Goal: Information Seeking & Learning: Learn about a topic

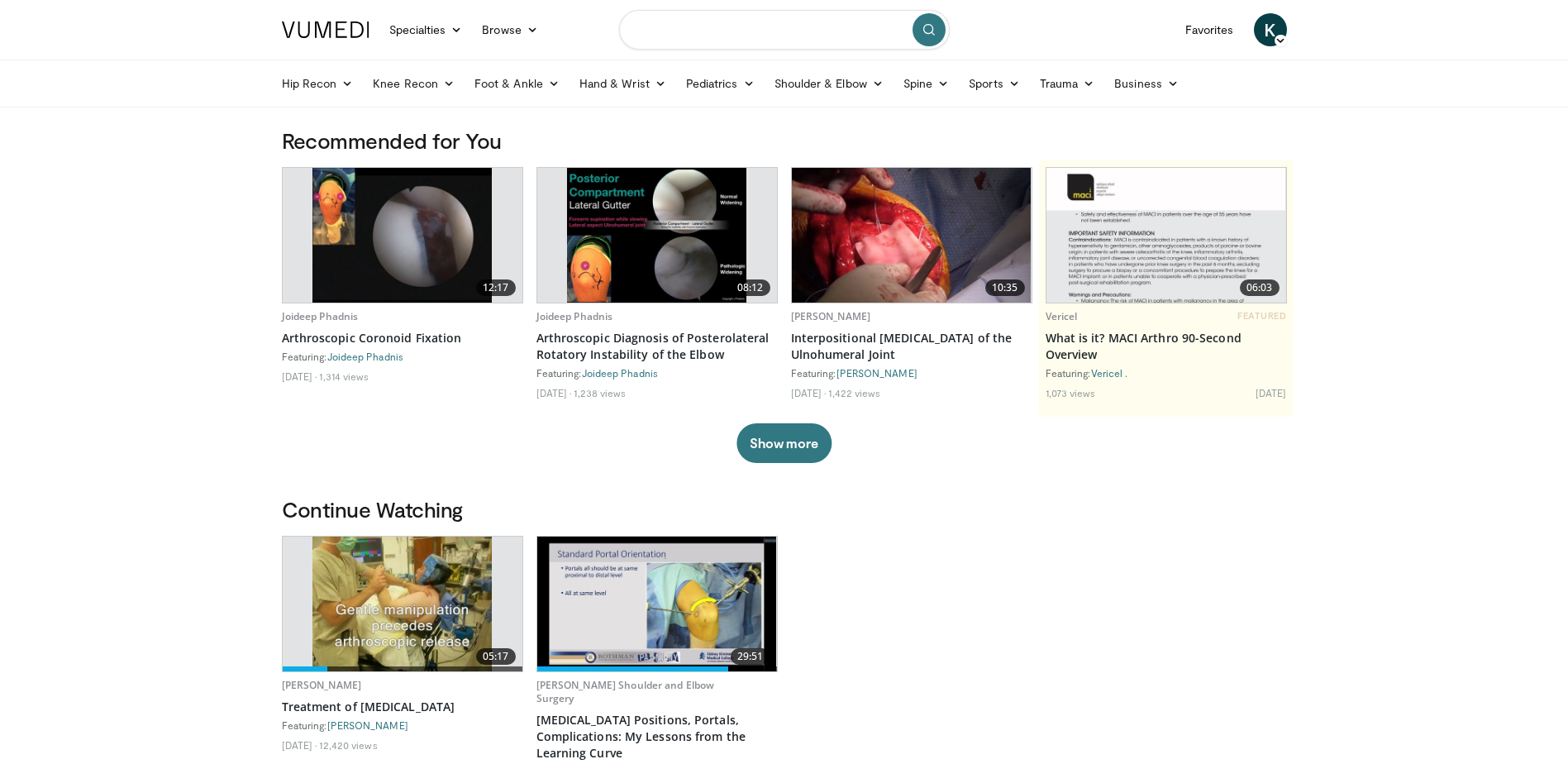
click at [650, 29] on input "Search topics, interventions" at bounding box center [784, 29] width 331 height 39
type input "**********"
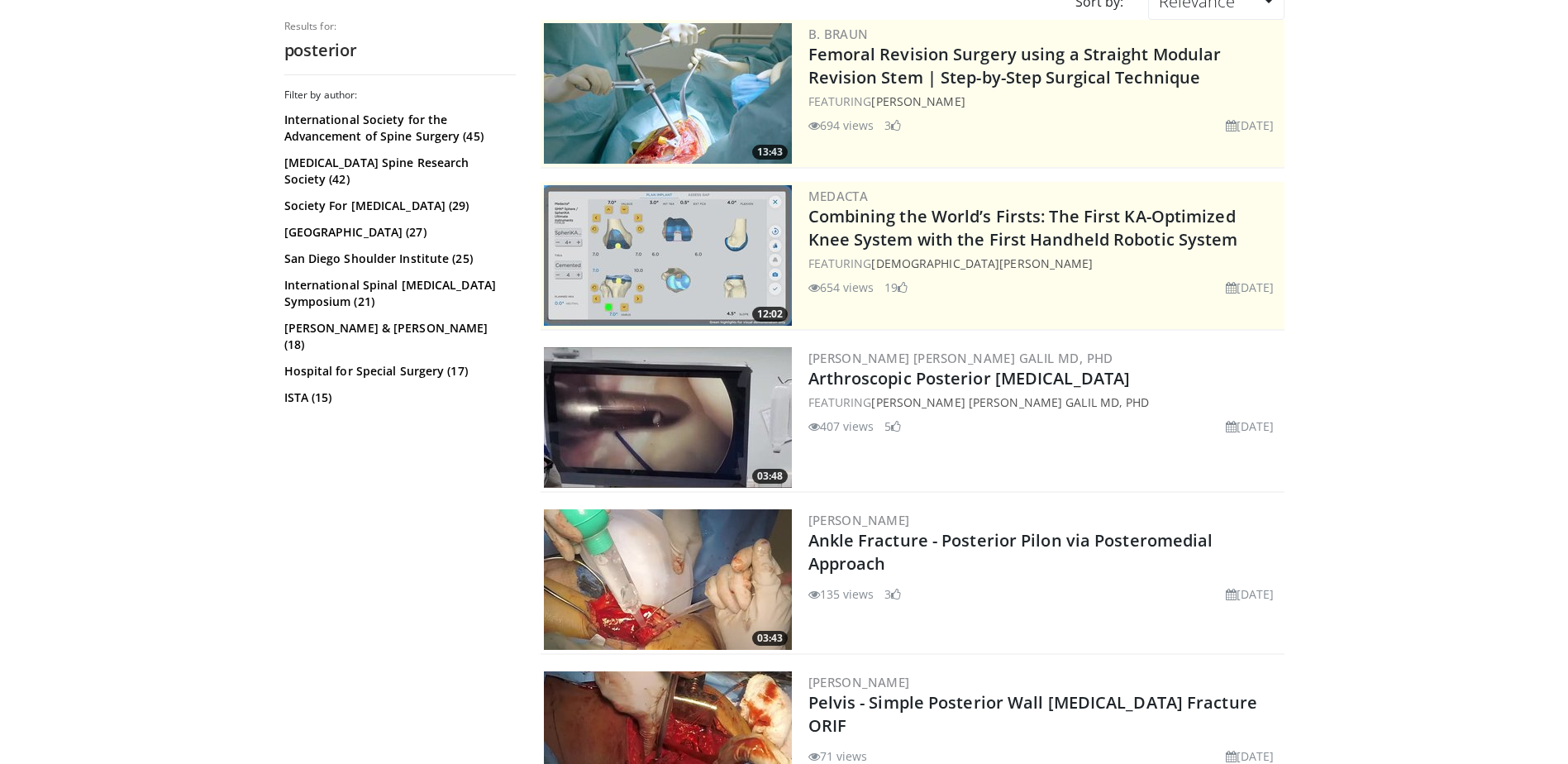
scroll to position [166, 0]
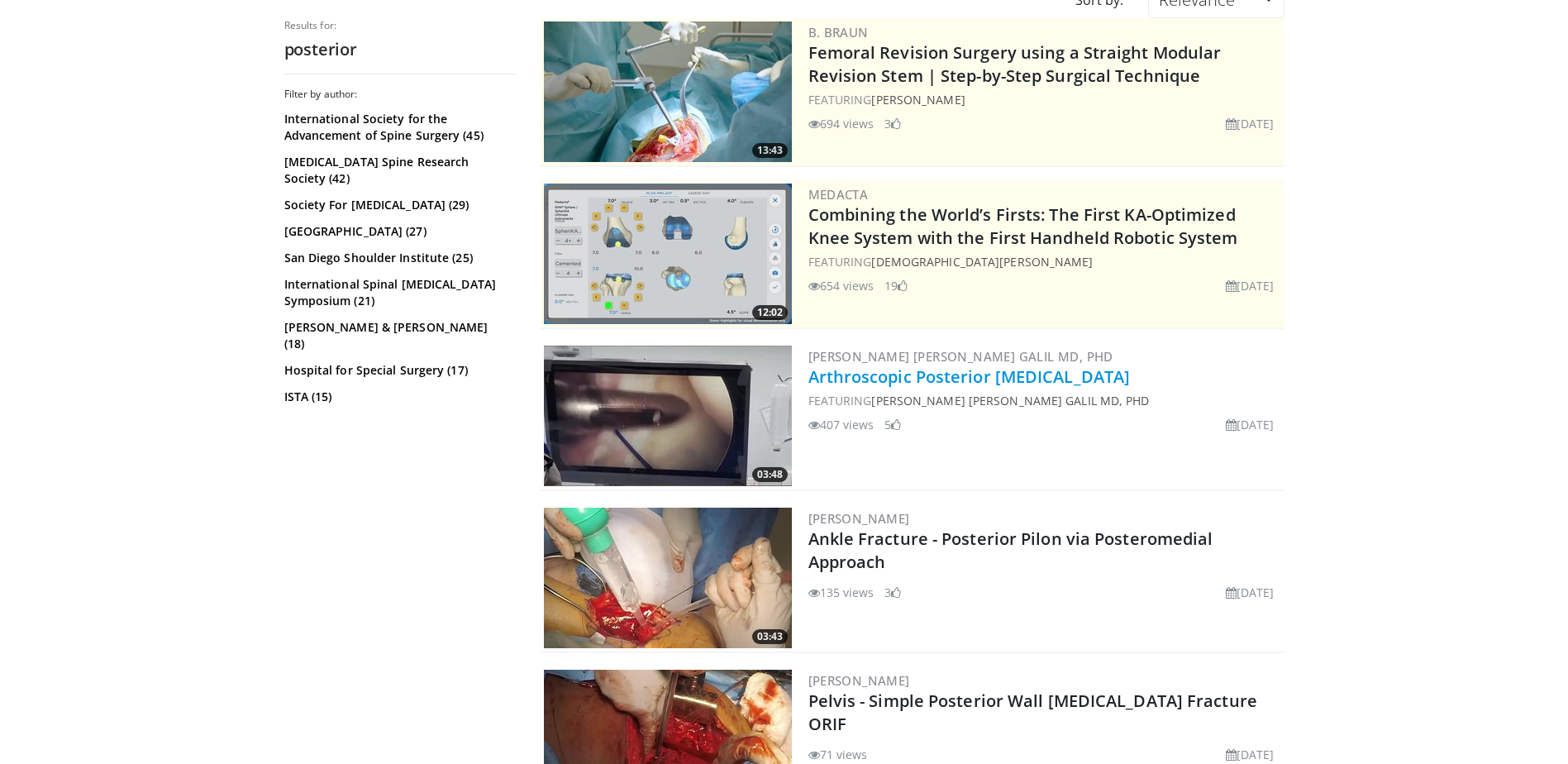
click at [962, 376] on link "Arthroscopic Posterior Bankart Repair" at bounding box center [969, 377] width 322 height 23
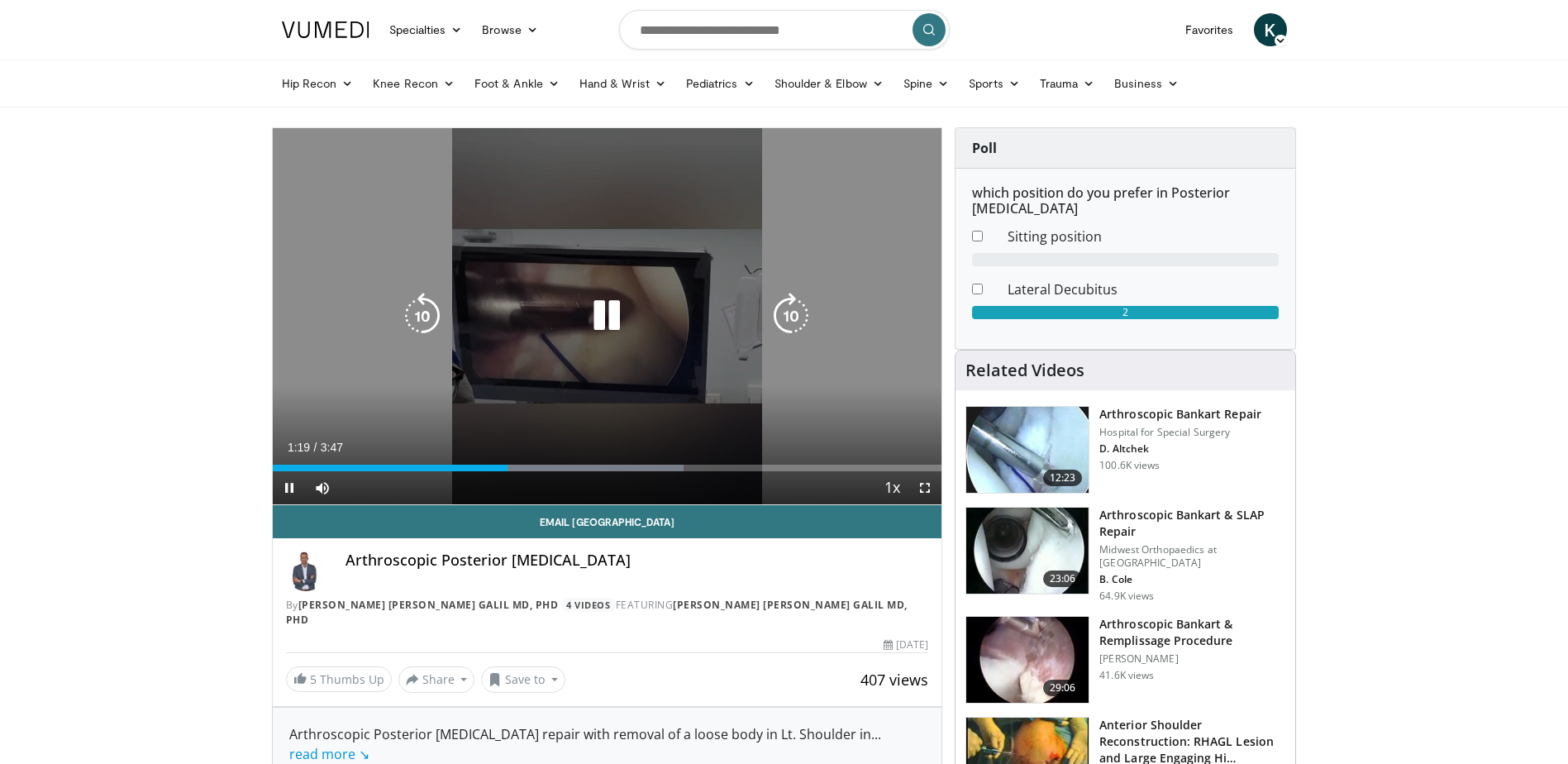
click at [607, 318] on icon "Video Player" at bounding box center [607, 315] width 46 height 46
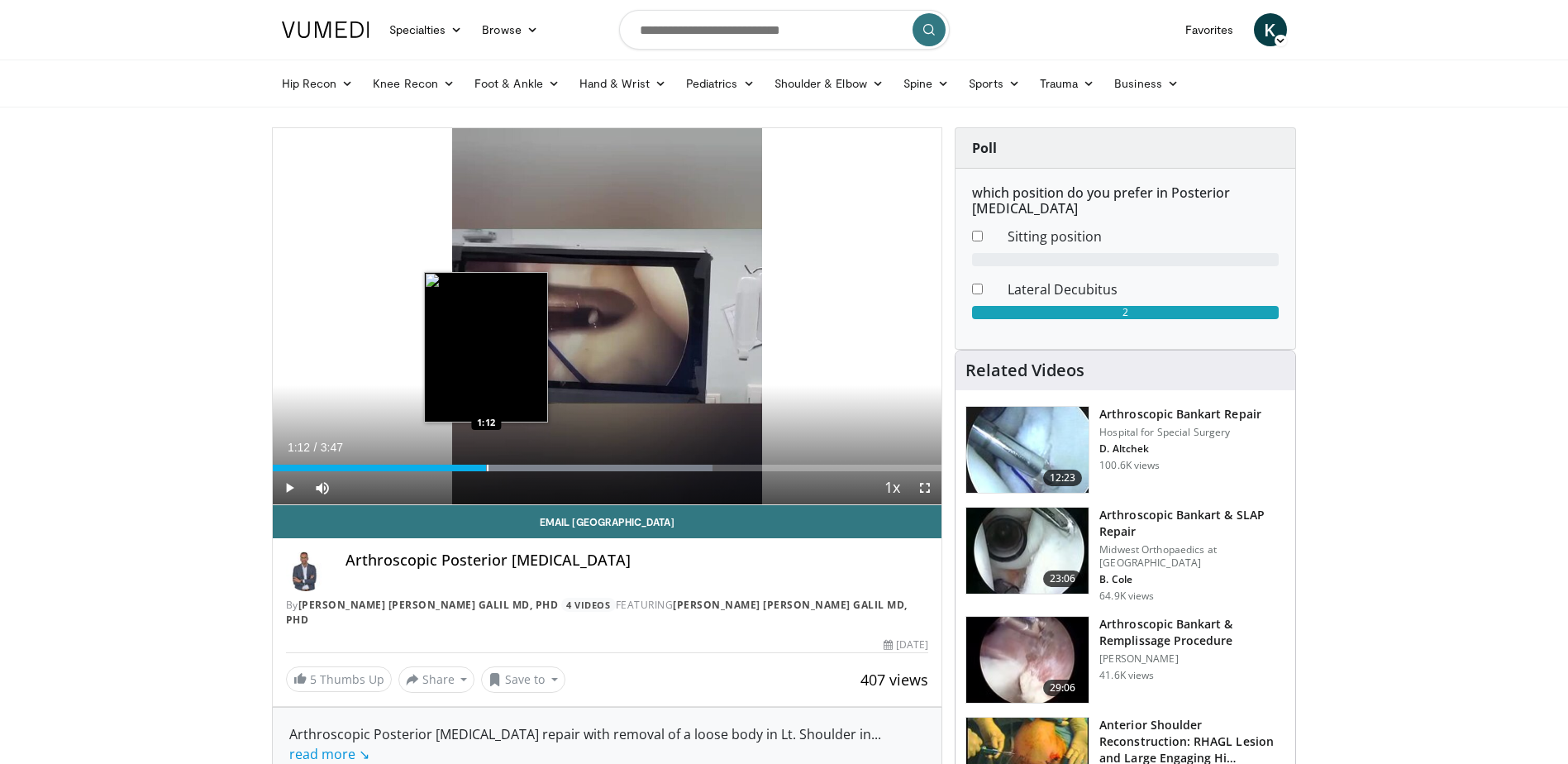
drag, startPoint x: 504, startPoint y: 469, endPoint x: 486, endPoint y: 468, distance: 18.0
click at [487, 468] on div "Progress Bar" at bounding box center [488, 468] width 2 height 7
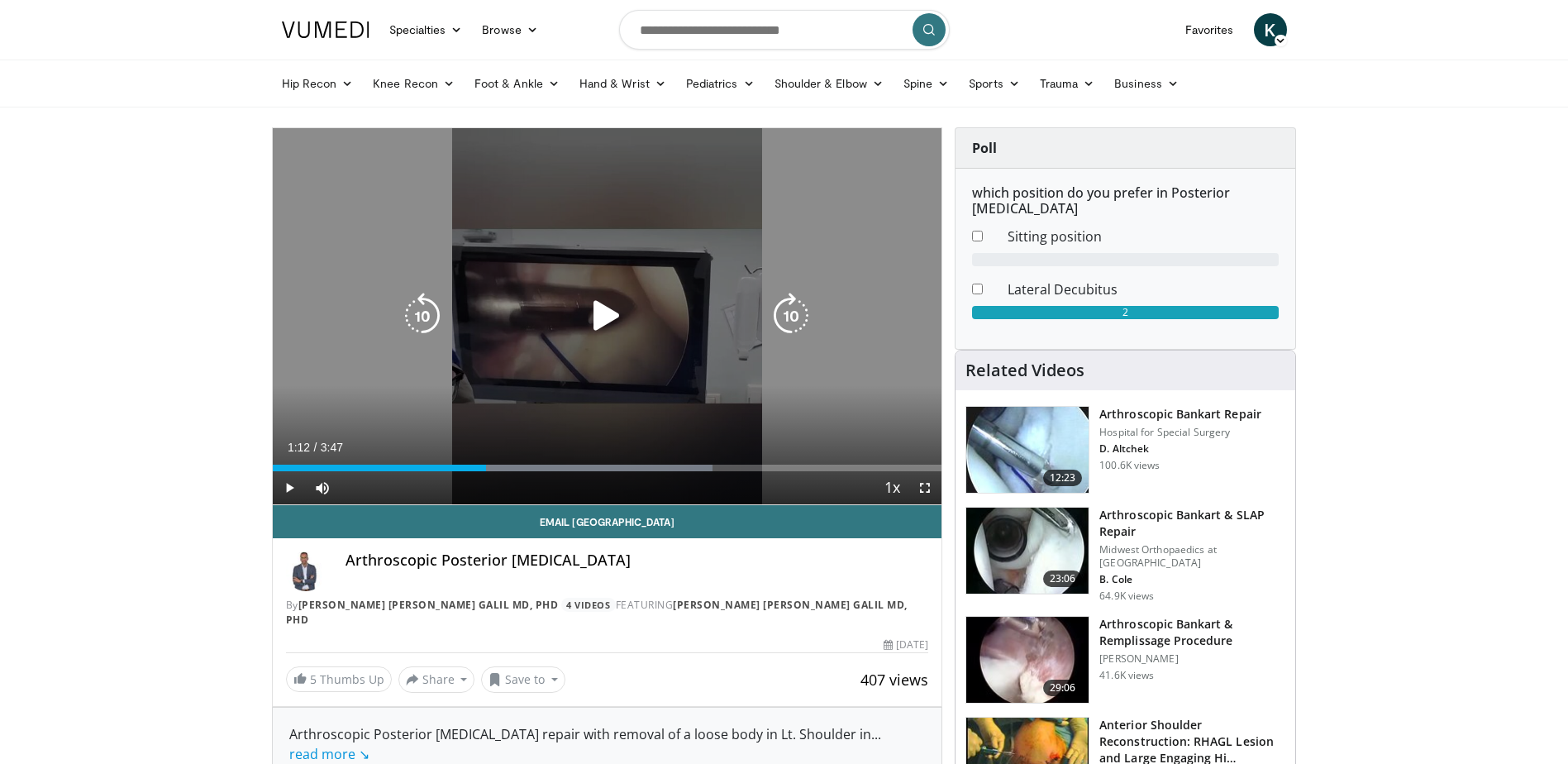
click at [603, 316] on icon "Video Player" at bounding box center [607, 315] width 46 height 46
click at [603, 315] on icon "Video Player" at bounding box center [607, 315] width 46 height 46
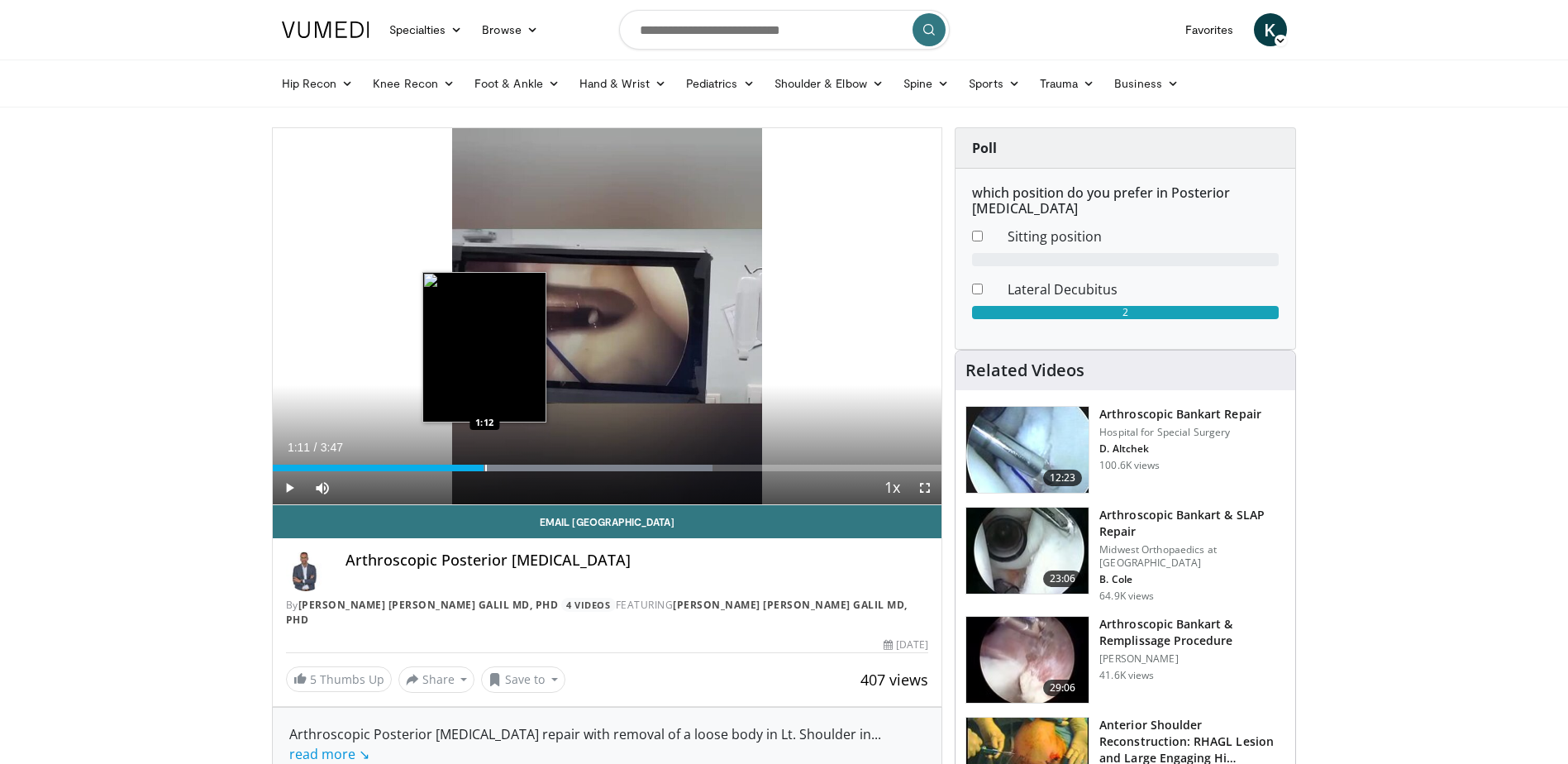
click at [484, 470] on div "Loaded : 65.83% 1:11 1:12" at bounding box center [607, 468] width 669 height 7
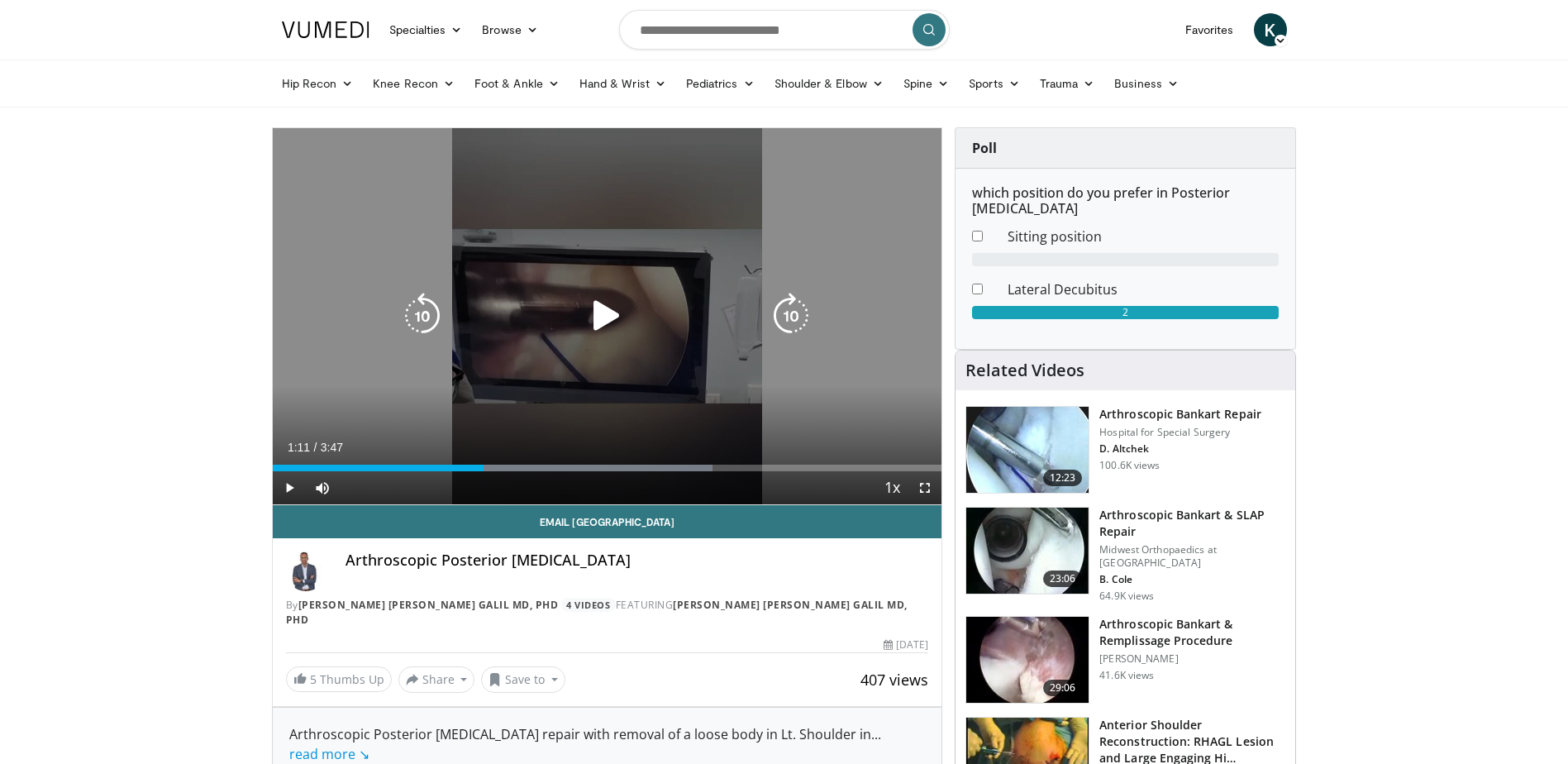
click at [604, 325] on icon "Video Player" at bounding box center [607, 315] width 46 height 46
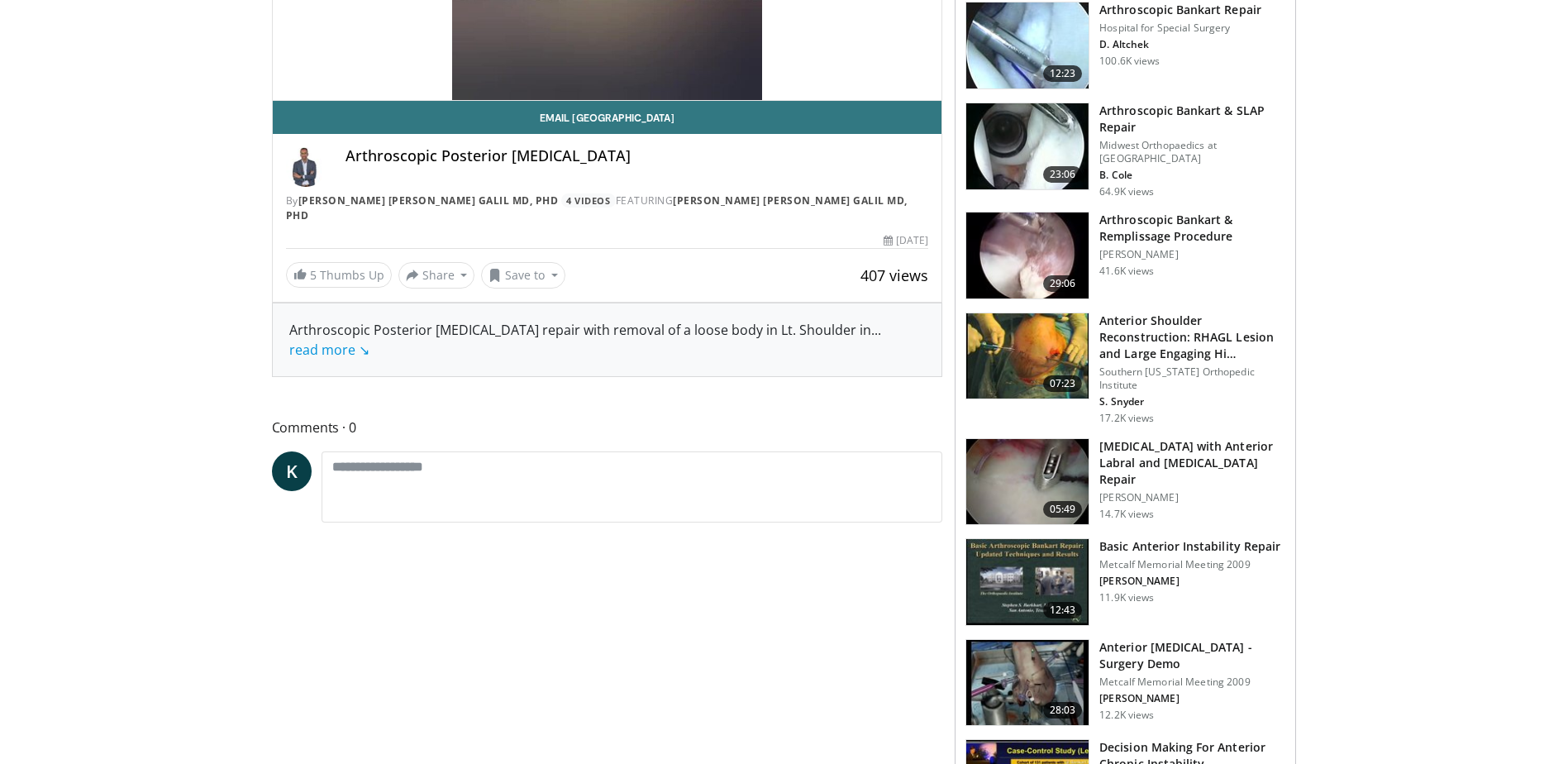
scroll to position [166, 0]
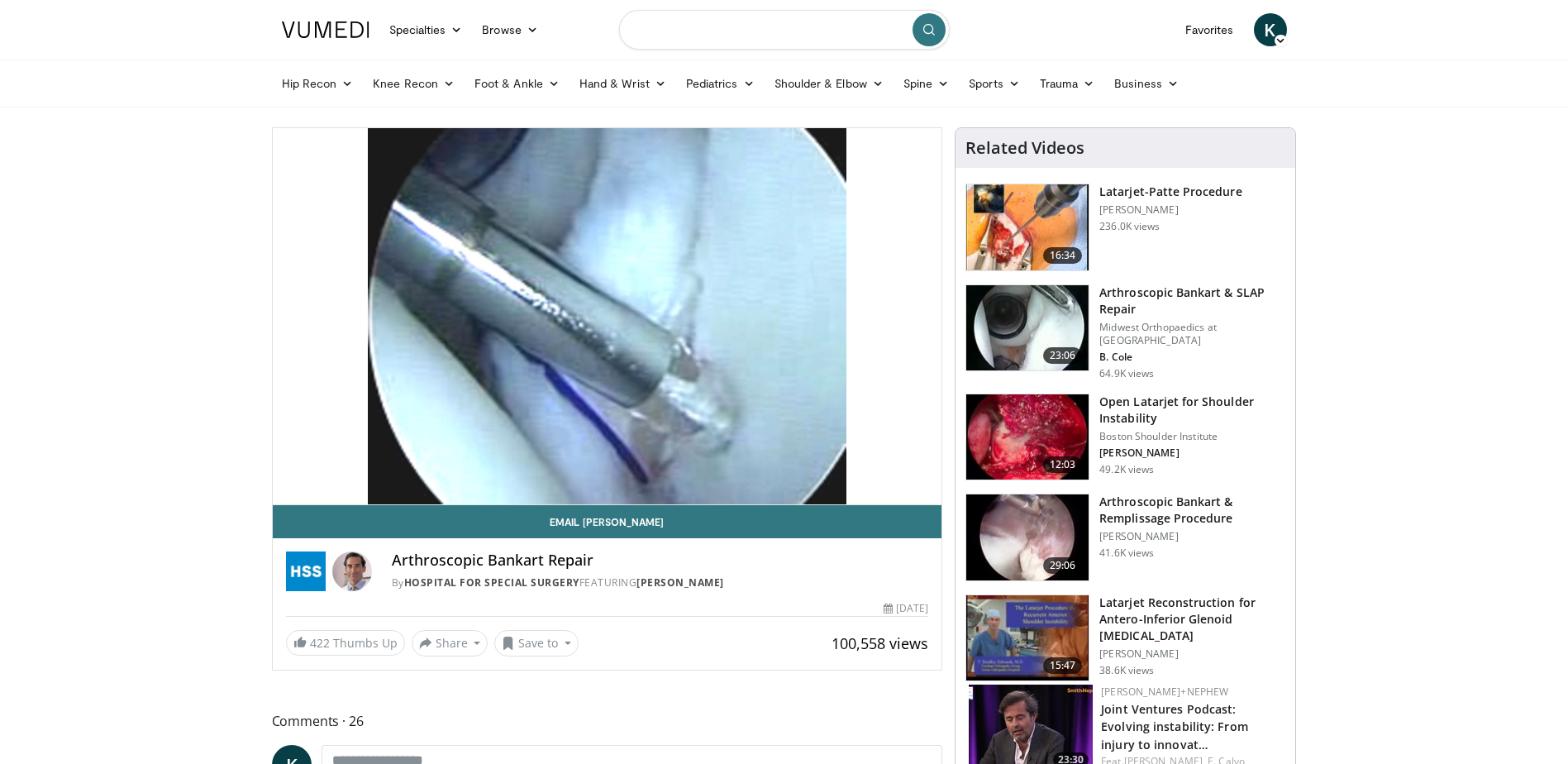
click at [731, 33] on input "Search topics, interventions" at bounding box center [784, 29] width 331 height 39
type input "**********"
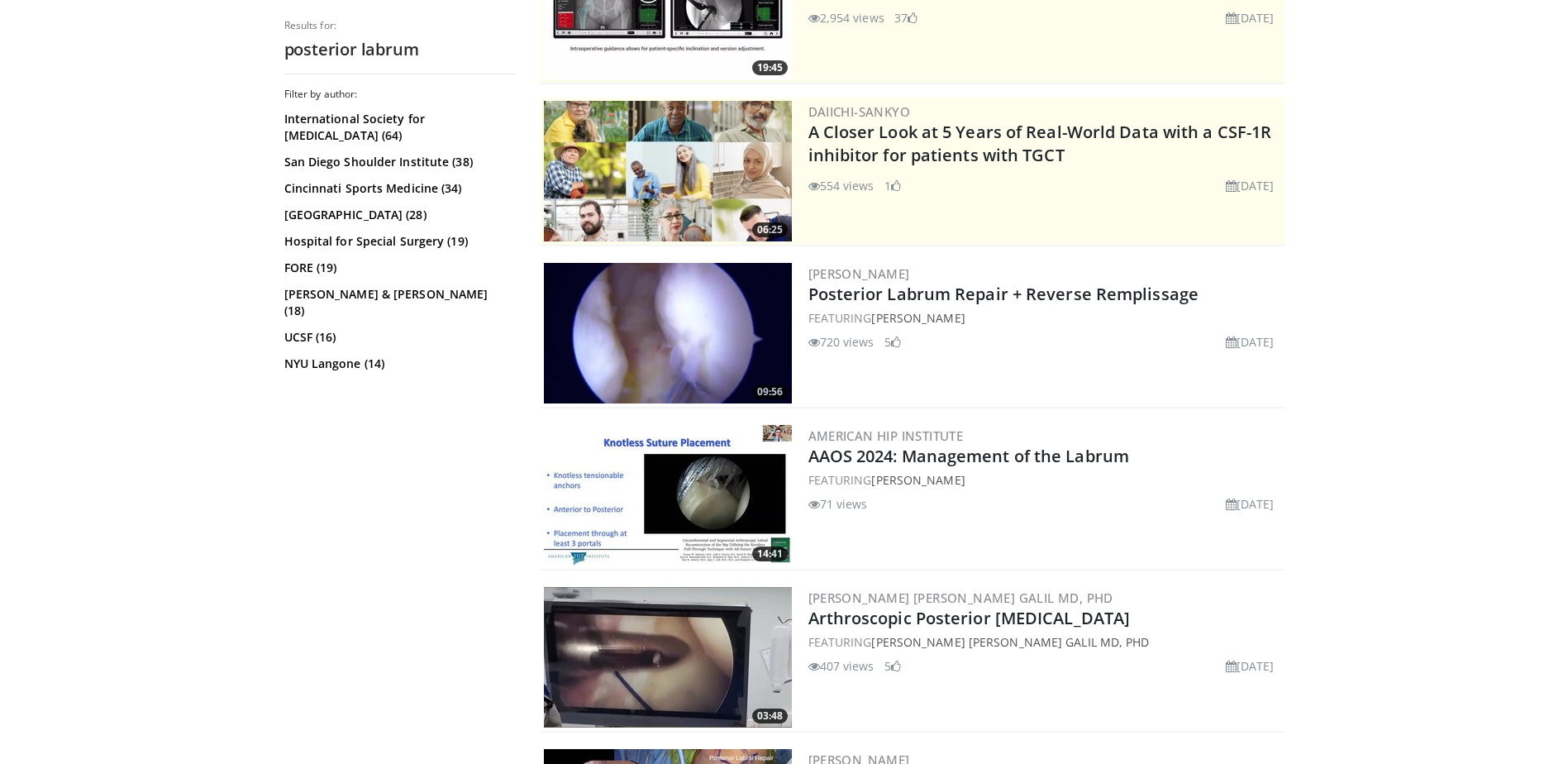
scroll to position [496, 0]
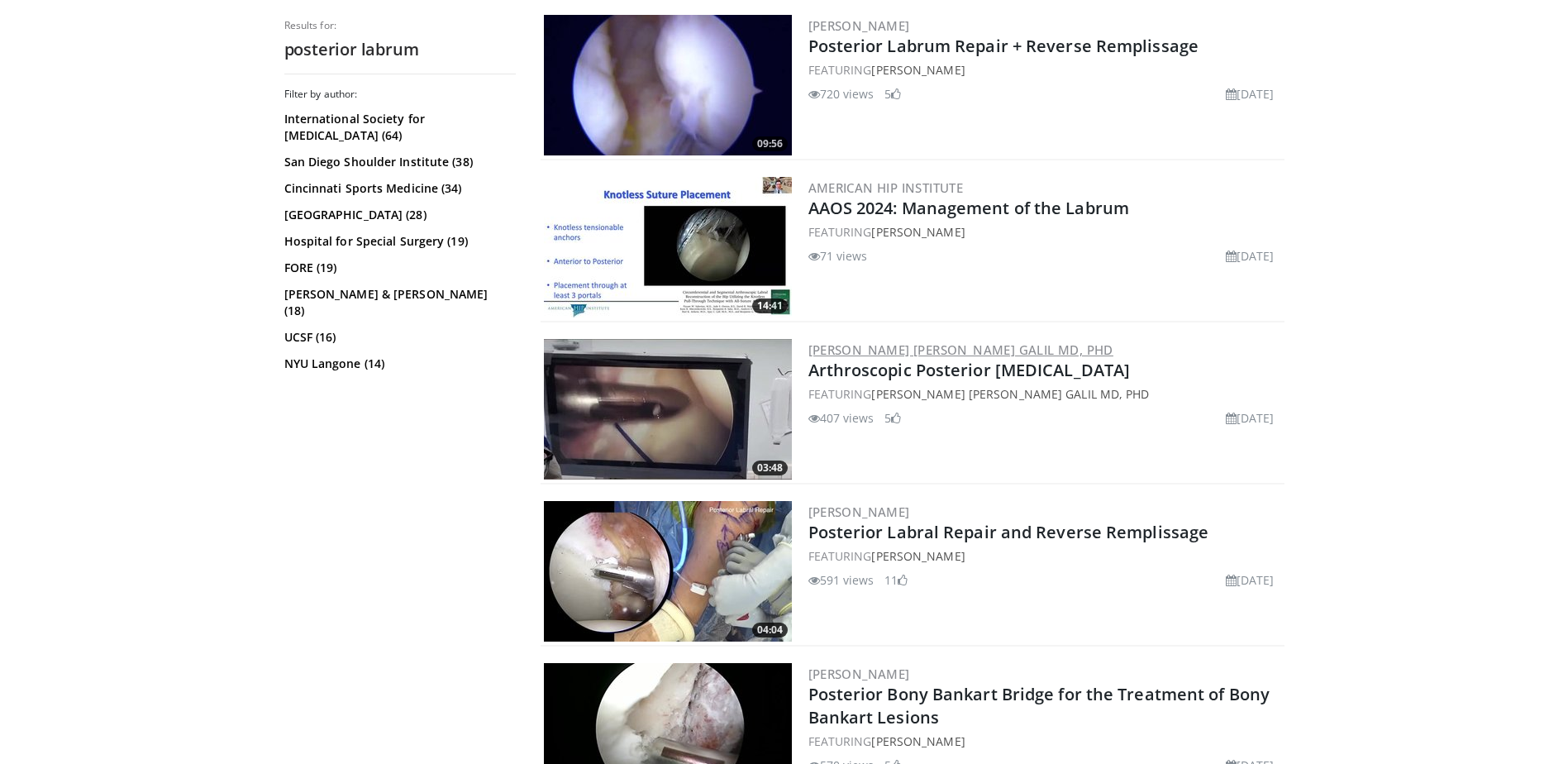
click at [1025, 352] on link "[PERSON_NAME] [PERSON_NAME] Galil MD, PhD" at bounding box center [961, 350] width 305 height 17
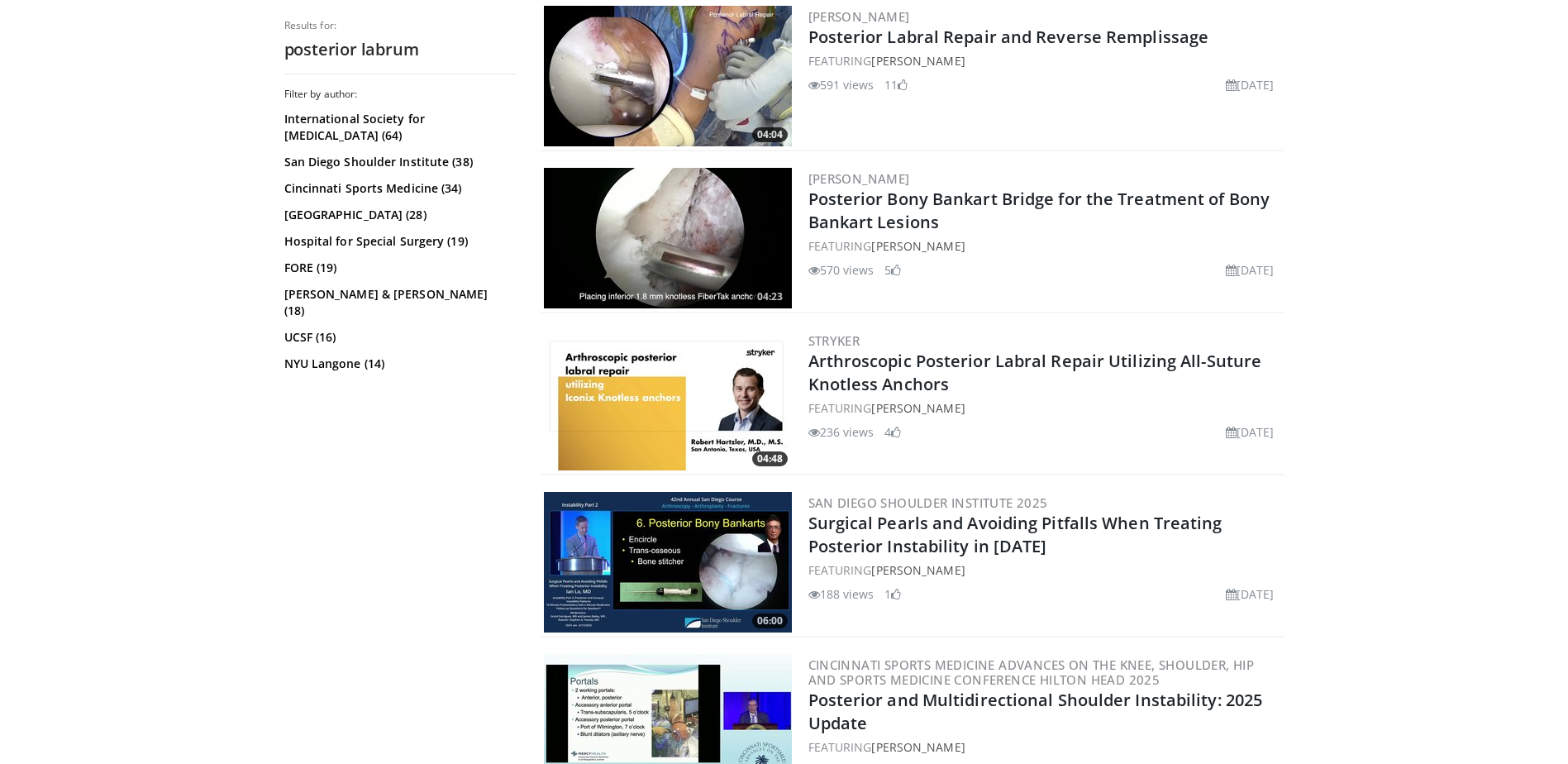
scroll to position [992, 0]
click at [932, 357] on link "Arthroscopic Posterior Labral Repair Utilizing All-Suture Knotless Anchors" at bounding box center [1035, 372] width 453 height 45
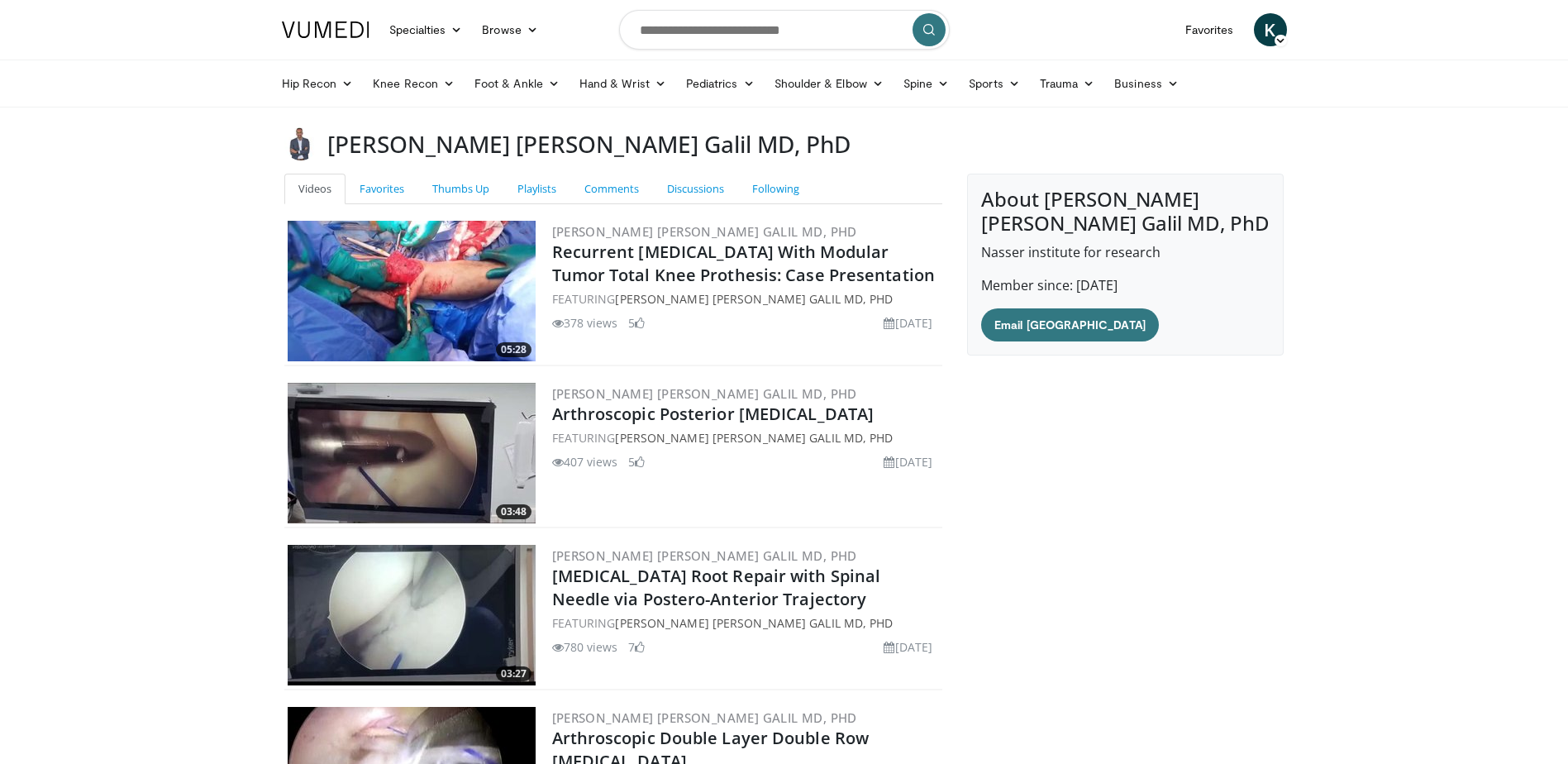
scroll to position [166, 0]
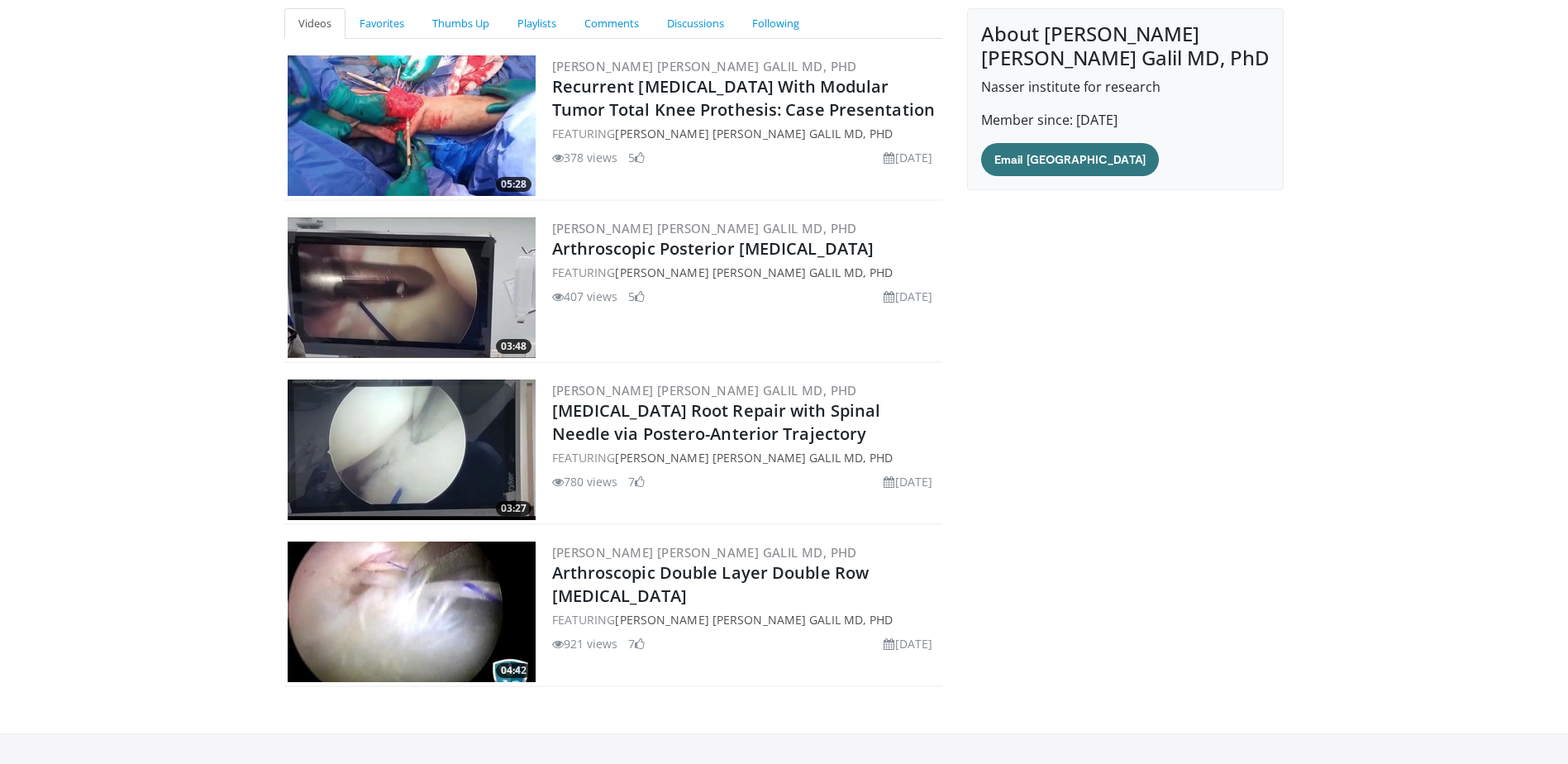
click at [406, 285] on img at bounding box center [412, 288] width 248 height 141
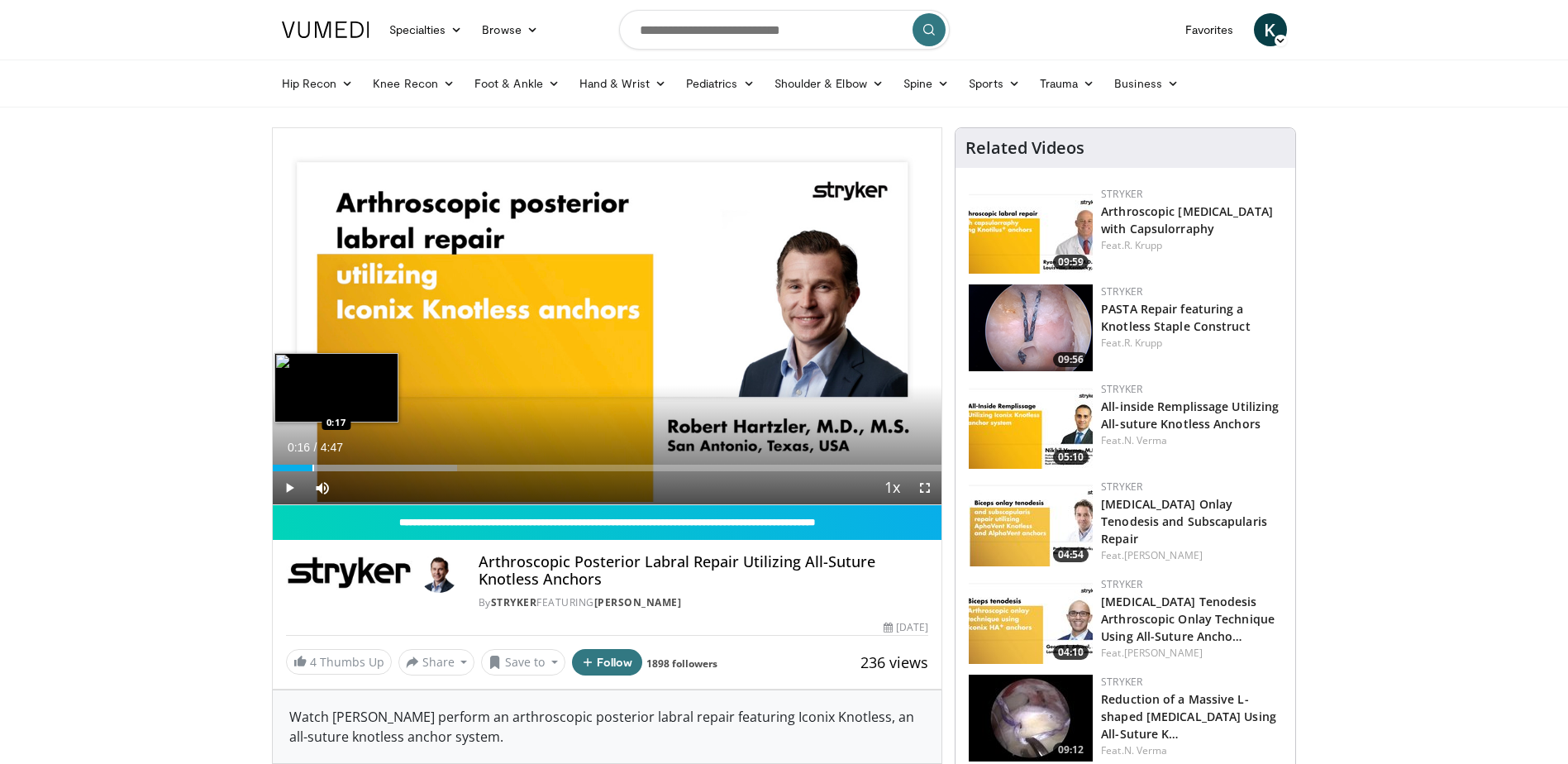
drag, startPoint x: 323, startPoint y: 469, endPoint x: 311, endPoint y: 469, distance: 12.0
click at [311, 469] on div "0:17" at bounding box center [292, 468] width 39 height 7
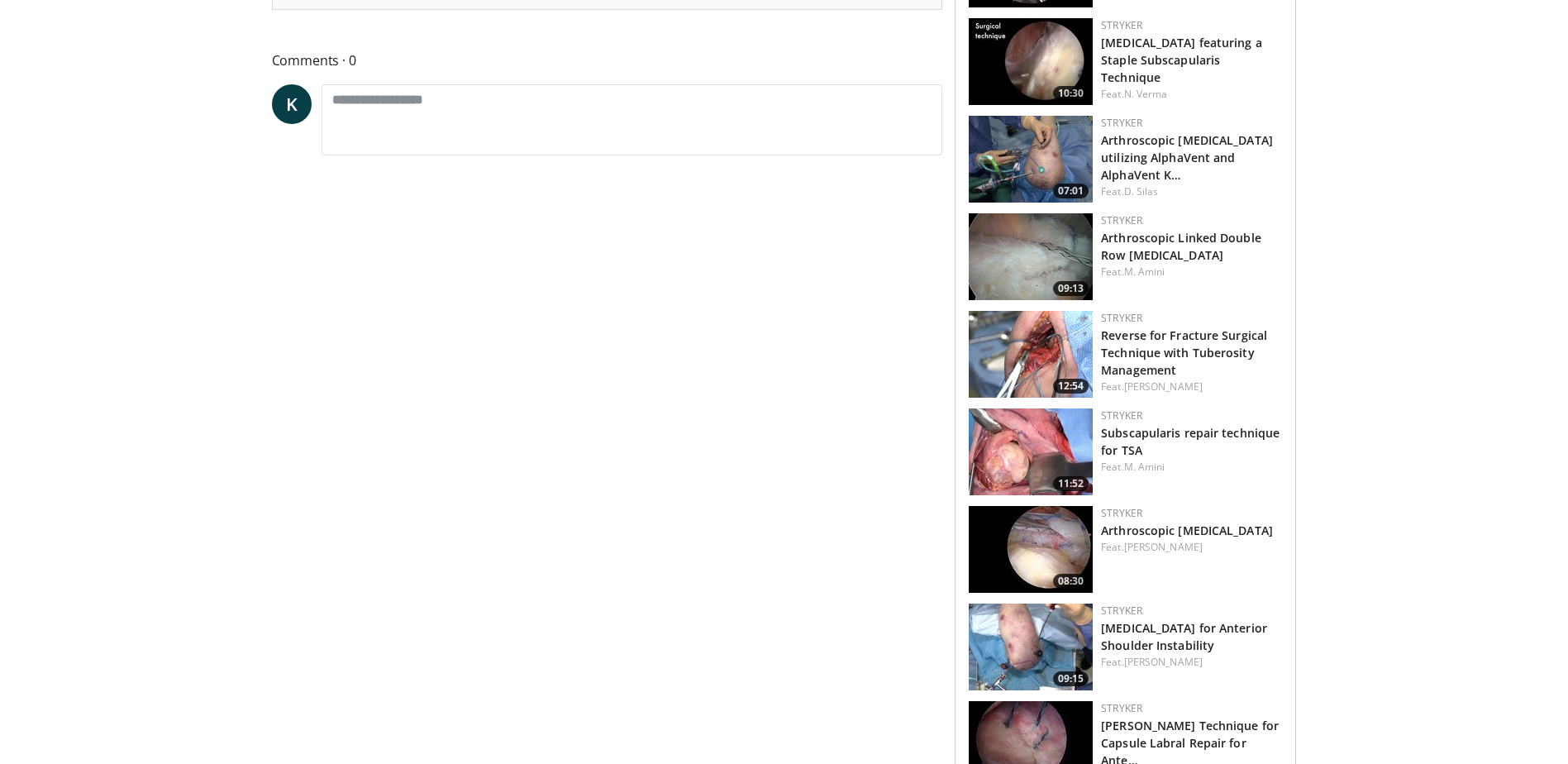
scroll to position [910, 0]
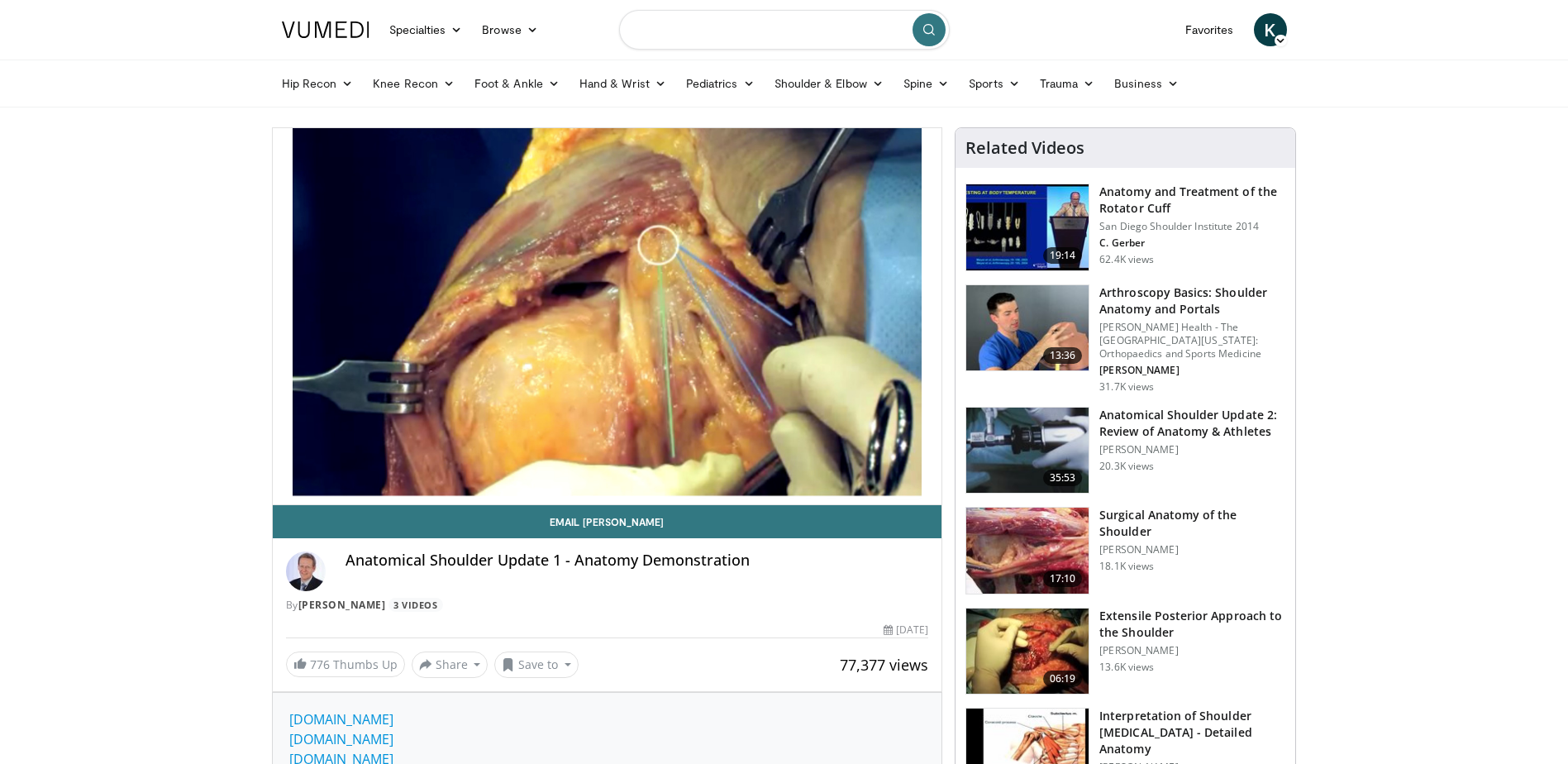
click at [769, 33] on input "Search topics, interventions" at bounding box center [784, 29] width 331 height 39
type input "**********"
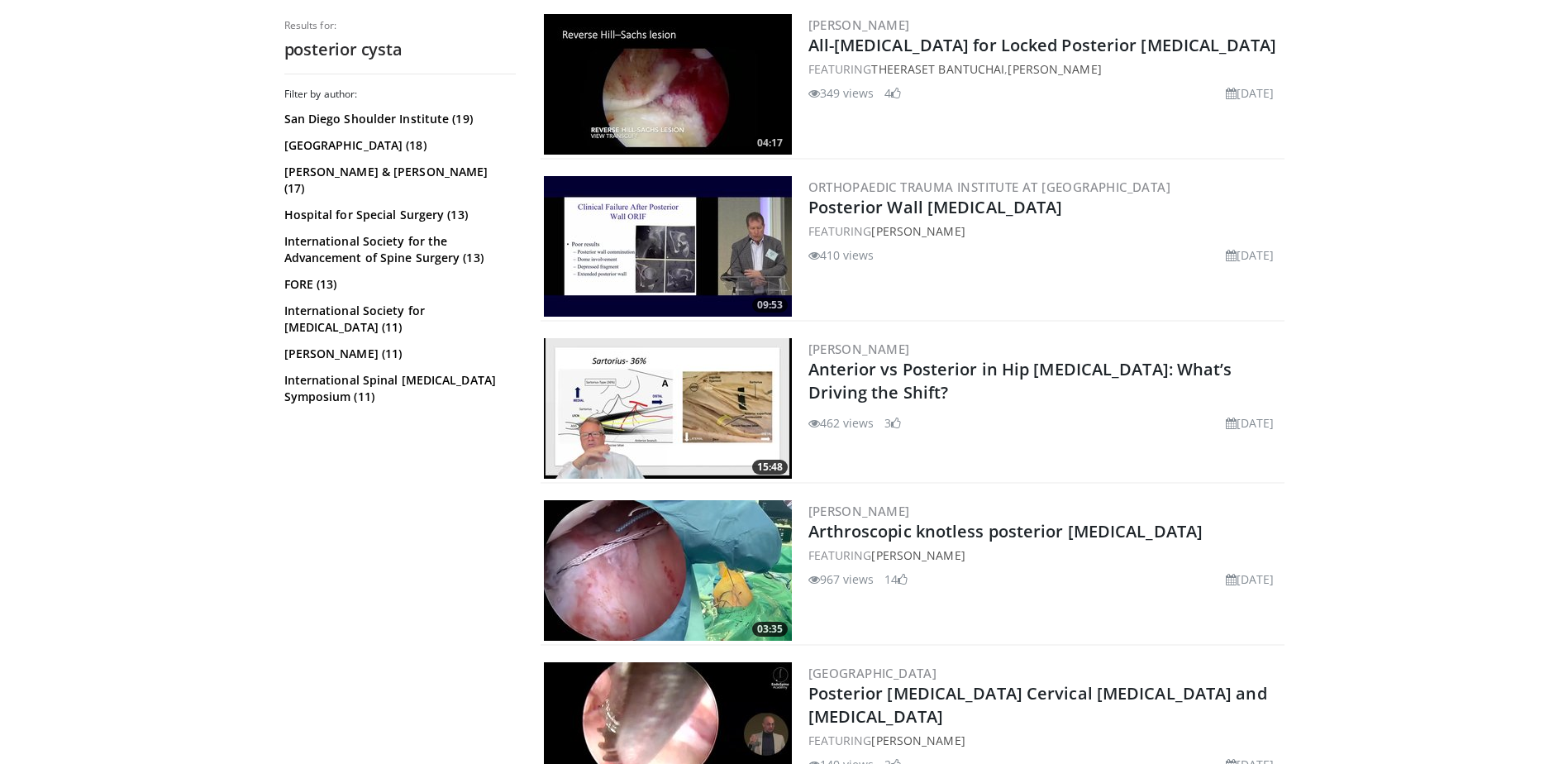
scroll to position [3720, 0]
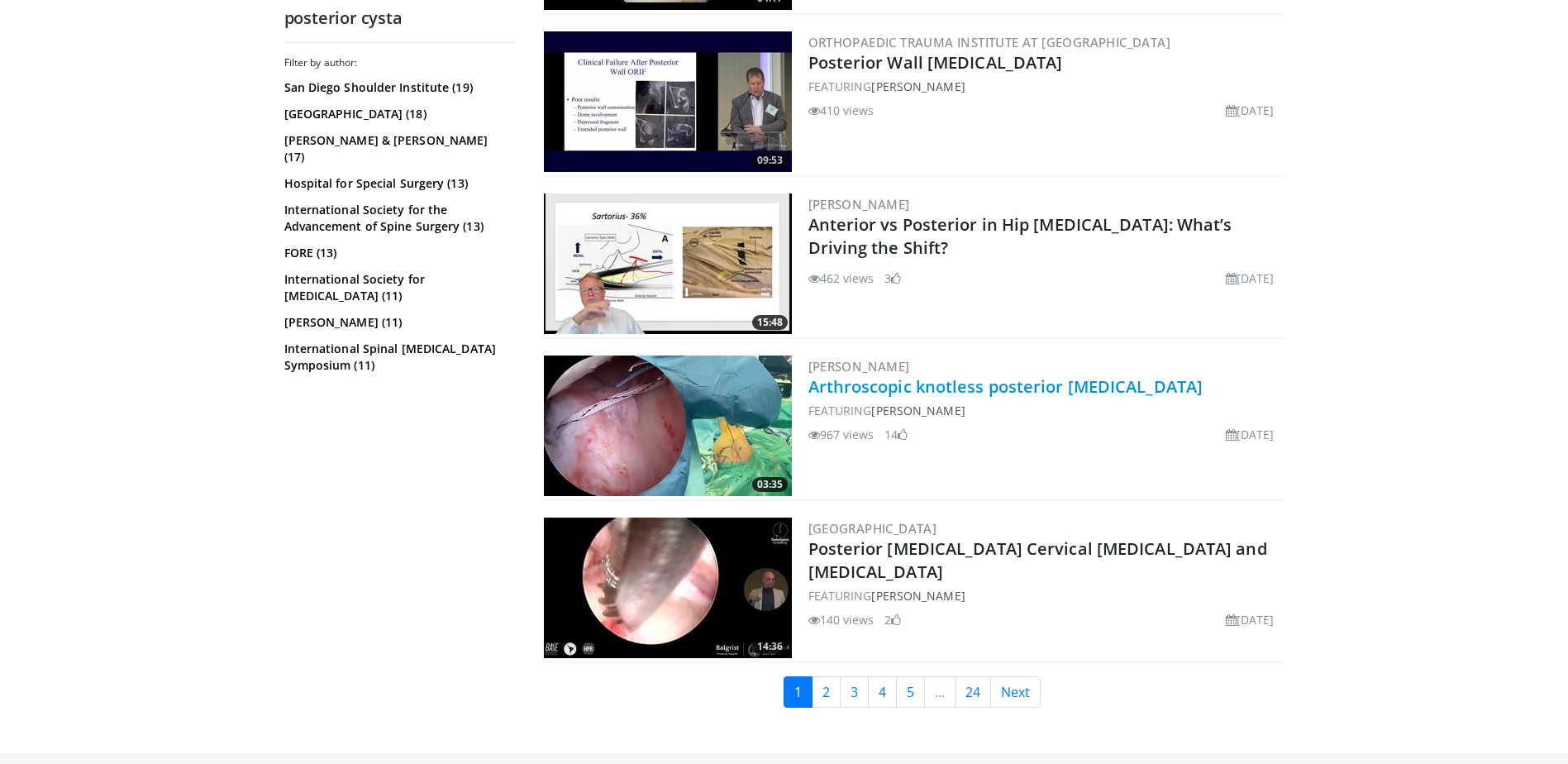
click at [966, 392] on link "Arthroscopic knotless posterior [MEDICAL_DATA]" at bounding box center [1006, 387] width 395 height 23
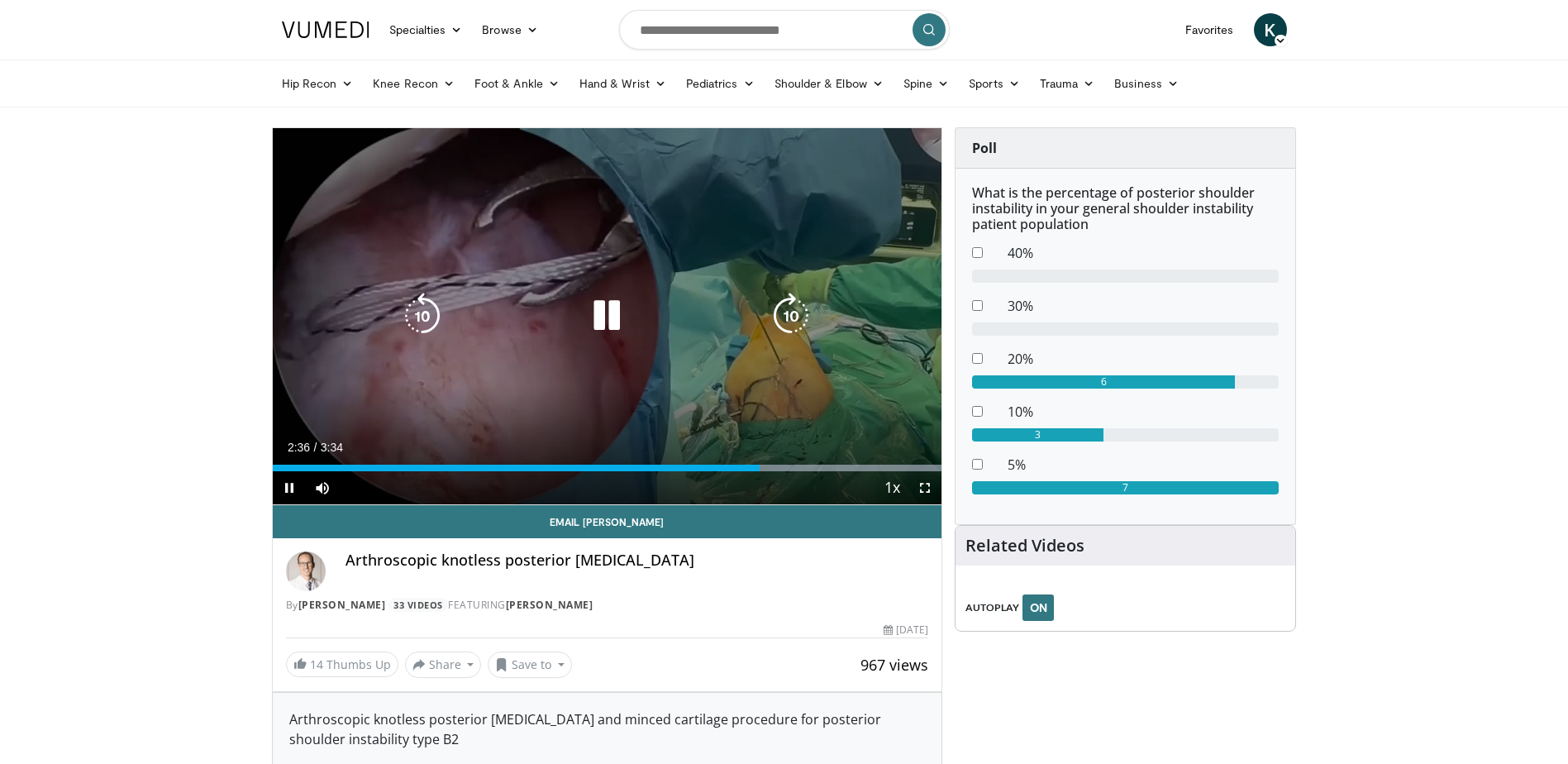
click at [592, 315] on icon "Video Player" at bounding box center [607, 315] width 46 height 46
click at [613, 323] on icon "Video Player" at bounding box center [607, 315] width 46 height 46
drag, startPoint x: 594, startPoint y: 320, endPoint x: 602, endPoint y: 305, distance: 17.0
click at [595, 320] on icon "Video Player" at bounding box center [607, 315] width 46 height 46
